Goal: Task Accomplishment & Management: Manage account settings

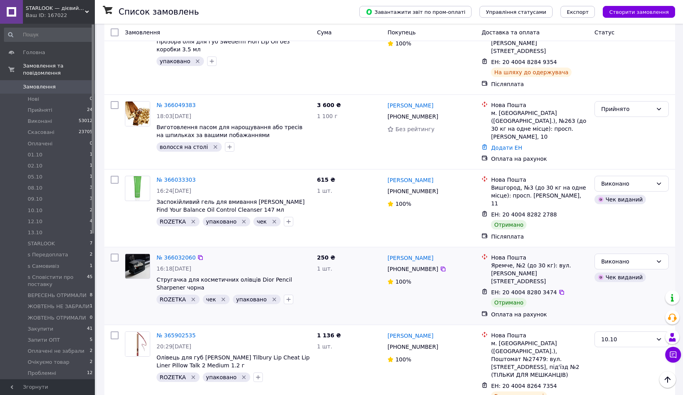
scroll to position [969, 0]
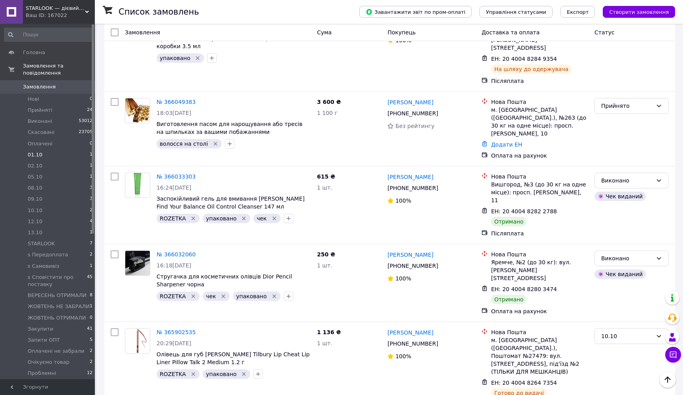
click at [58, 153] on li "01.10 1" at bounding box center [48, 154] width 97 height 11
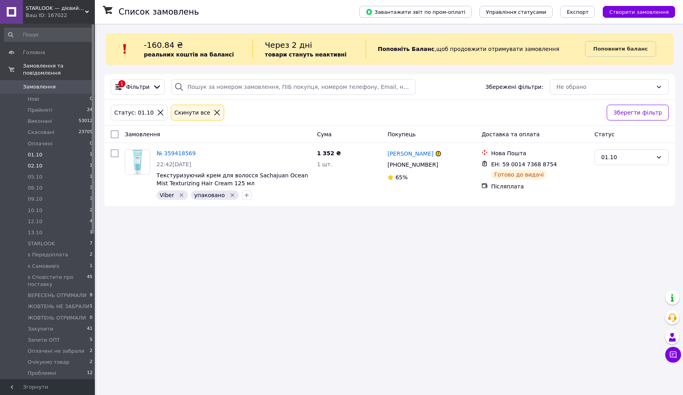
click at [38, 167] on span "02.10" at bounding box center [35, 165] width 15 height 7
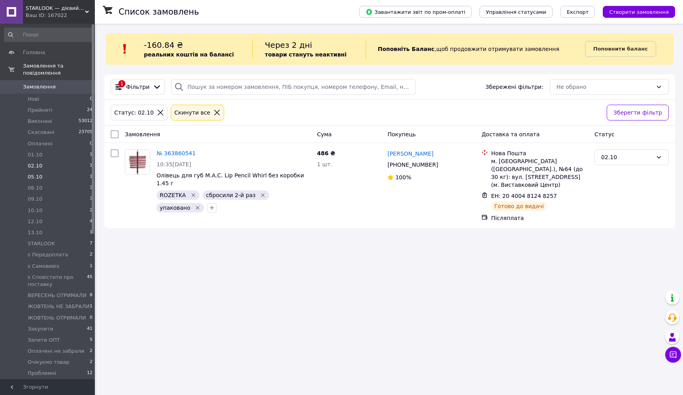
click at [34, 178] on span "05.10" at bounding box center [35, 176] width 15 height 7
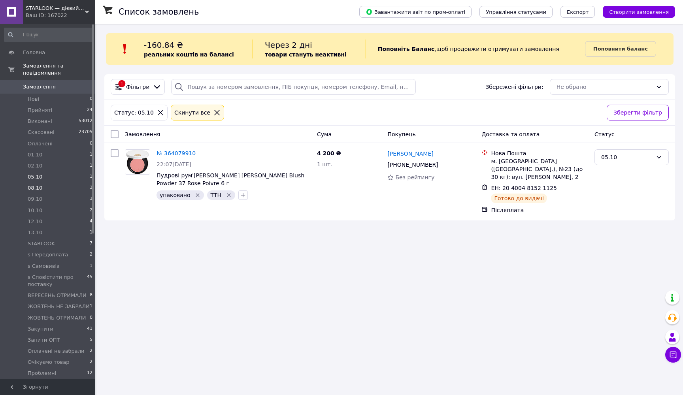
click at [38, 188] on span "08.10" at bounding box center [35, 188] width 15 height 7
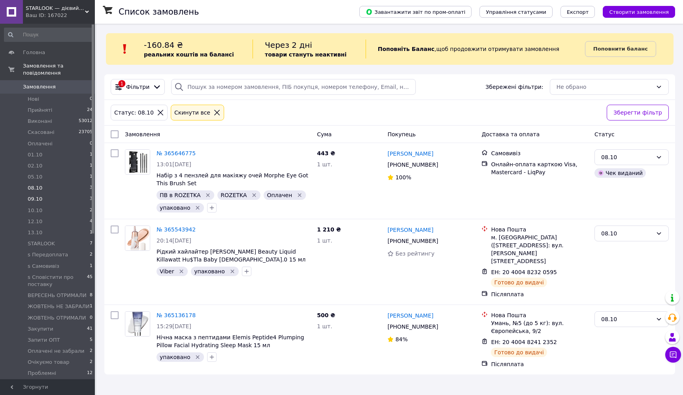
click at [37, 200] on span "09.10" at bounding box center [35, 199] width 15 height 7
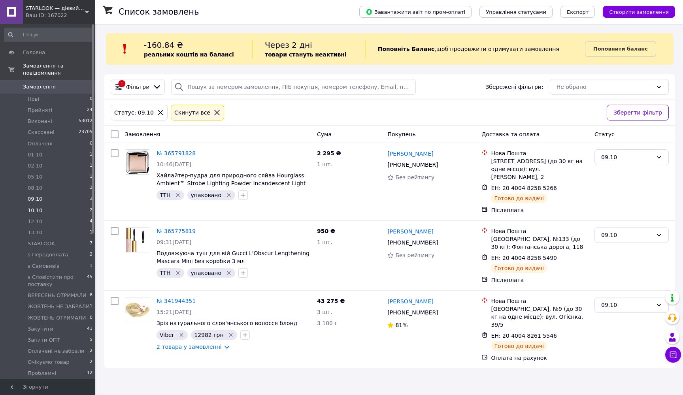
click at [38, 207] on span "10.10" at bounding box center [35, 210] width 15 height 7
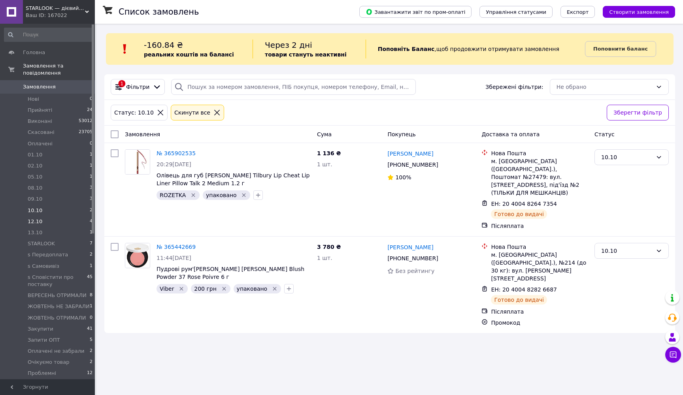
click at [40, 218] on span "12.10" at bounding box center [35, 221] width 15 height 7
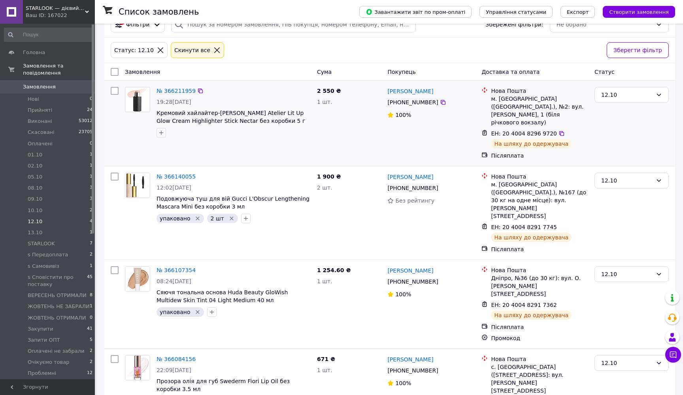
scroll to position [62, 0]
click at [31, 211] on span "10.10" at bounding box center [35, 210] width 15 height 7
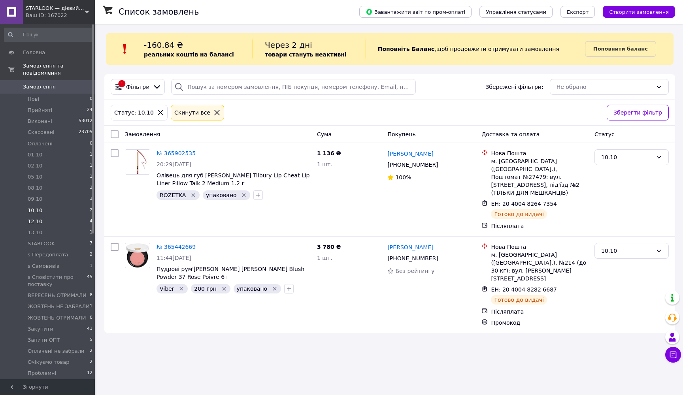
click at [38, 223] on span "12.10" at bounding box center [35, 221] width 15 height 7
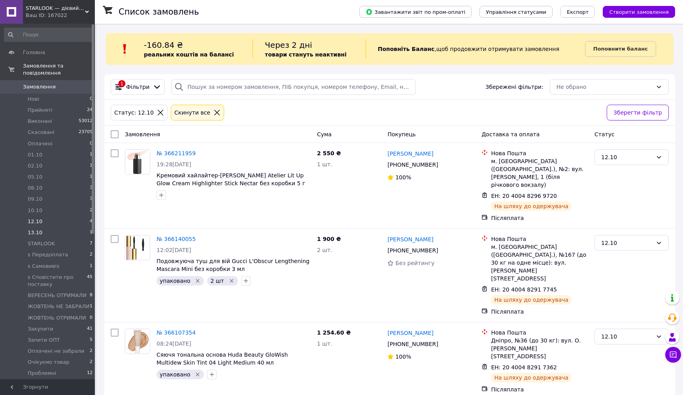
click at [34, 232] on span "13.10" at bounding box center [35, 232] width 15 height 7
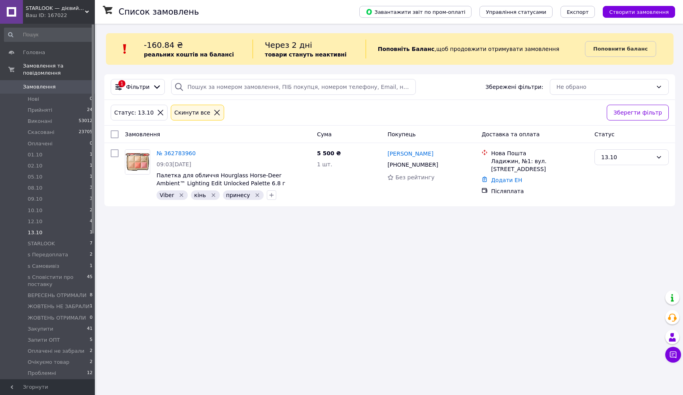
click at [213, 113] on icon at bounding box center [216, 112] width 7 height 7
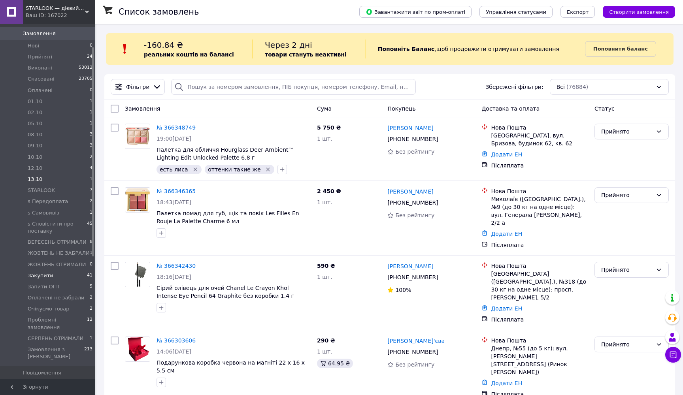
scroll to position [75, 0]
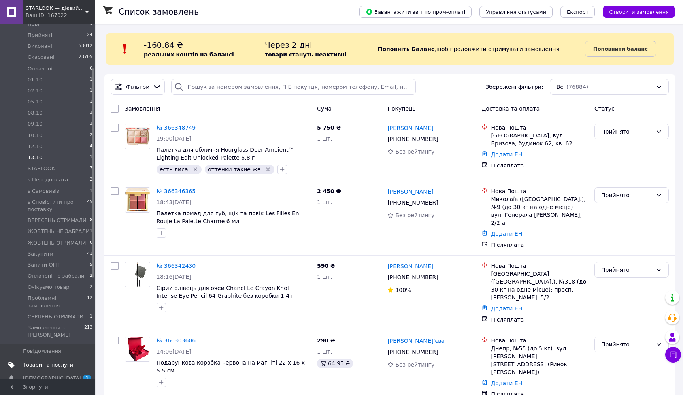
click at [56, 362] on span "Товари та послуги" at bounding box center [48, 365] width 50 height 7
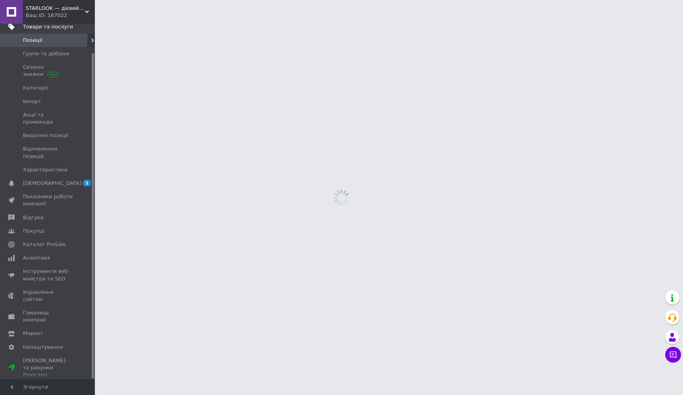
scroll to position [32, 0]
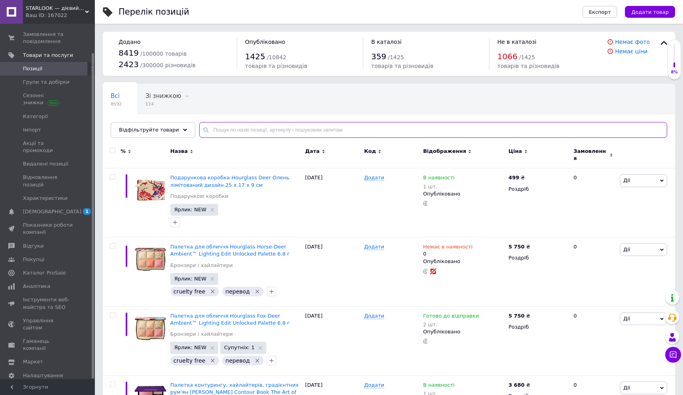
click at [268, 129] on input "text" at bounding box center [433, 130] width 468 height 16
paste input "Рассыпчатая пудра [PERSON_NAME] Loose Setting Powder Translucent 29 г"
type input "Рассыпчатая пудра [PERSON_NAME] Loose Setting Powder Translucent 29 г"
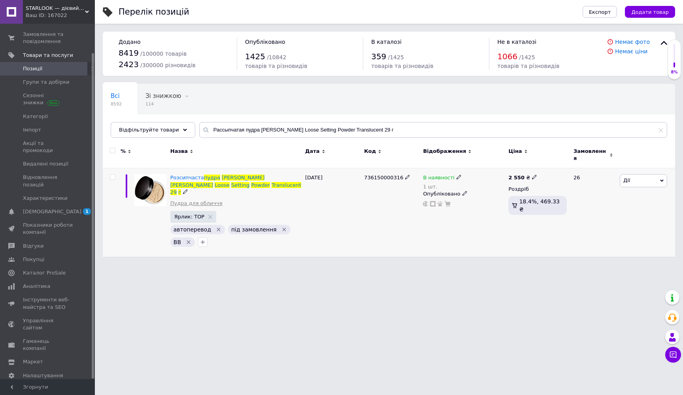
click at [206, 200] on link "Пудра для обличчя" at bounding box center [196, 203] width 52 height 7
